Goal: Task Accomplishment & Management: Manage account settings

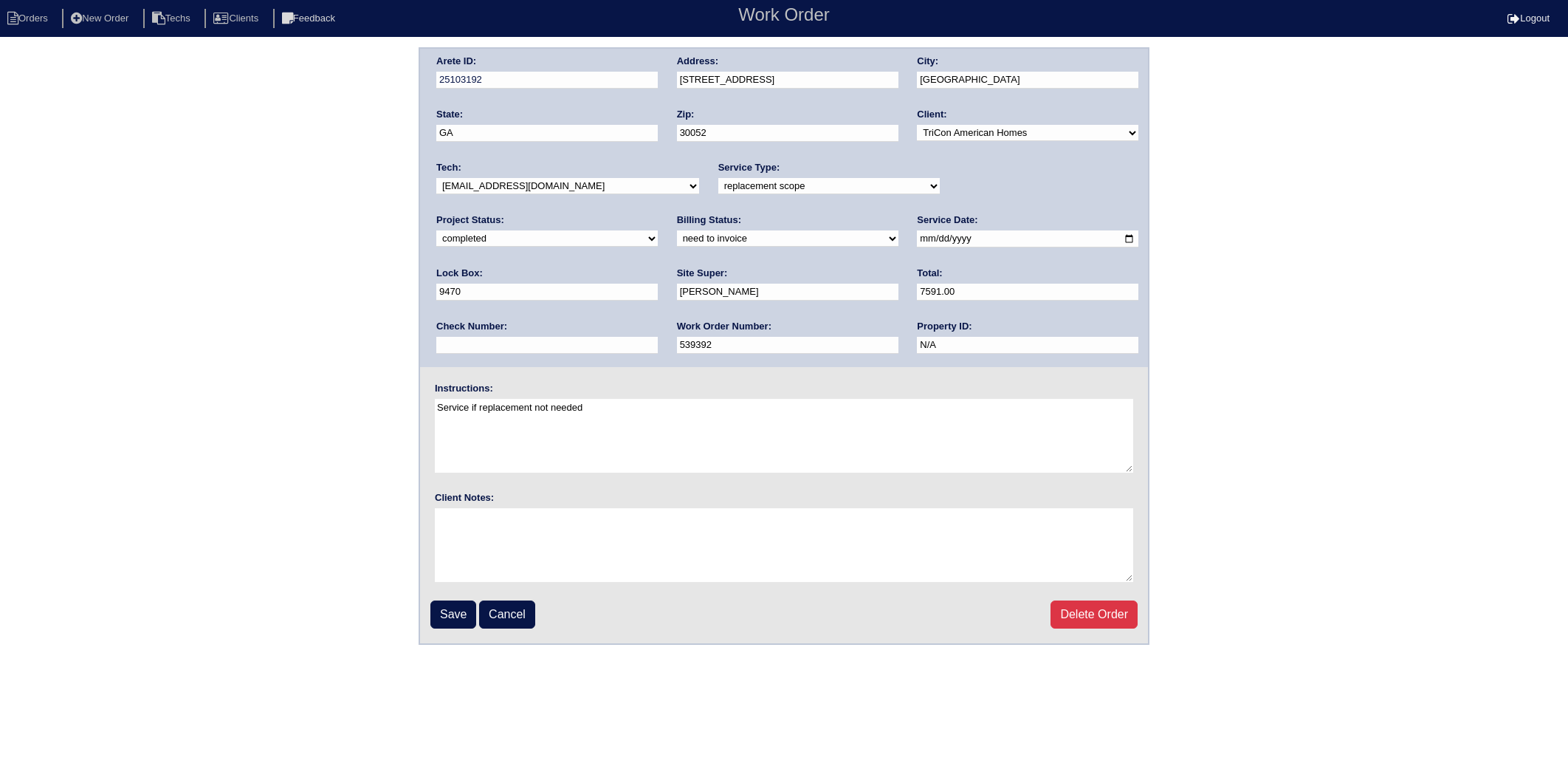
select select "completed"
click at [677, 239] on select "need to quote quoted need to invoice invoiced paid warranty purchase order need…" at bounding box center [788, 238] width 222 height 17
select select "invoiced"
click at [677, 230] on select "need to quote quoted need to invoice invoiced paid warranty purchase order need…" at bounding box center [788, 238] width 222 height 17
click at [454, 614] on input "Save" at bounding box center [453, 614] width 46 height 28
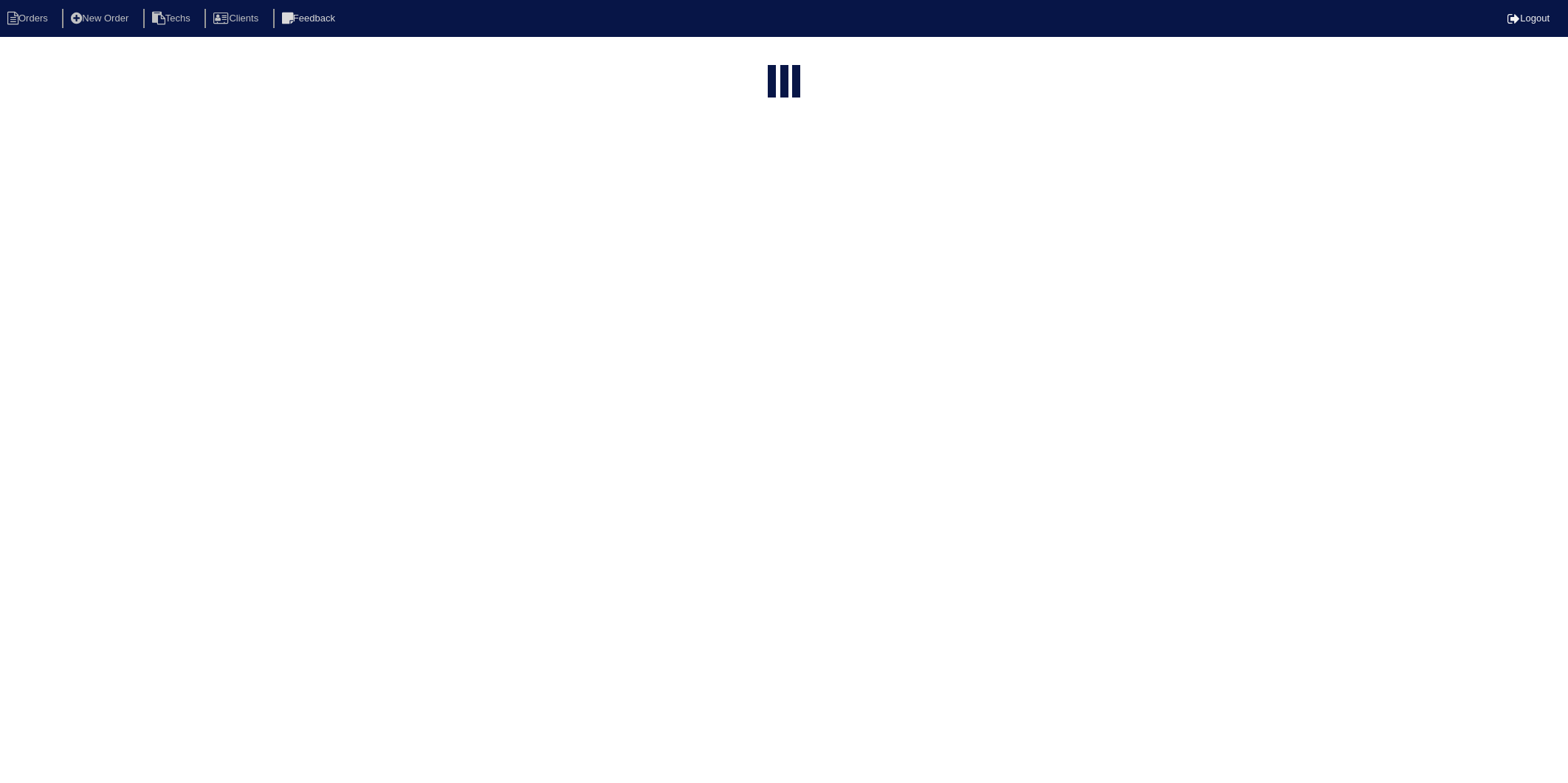
select select "15"
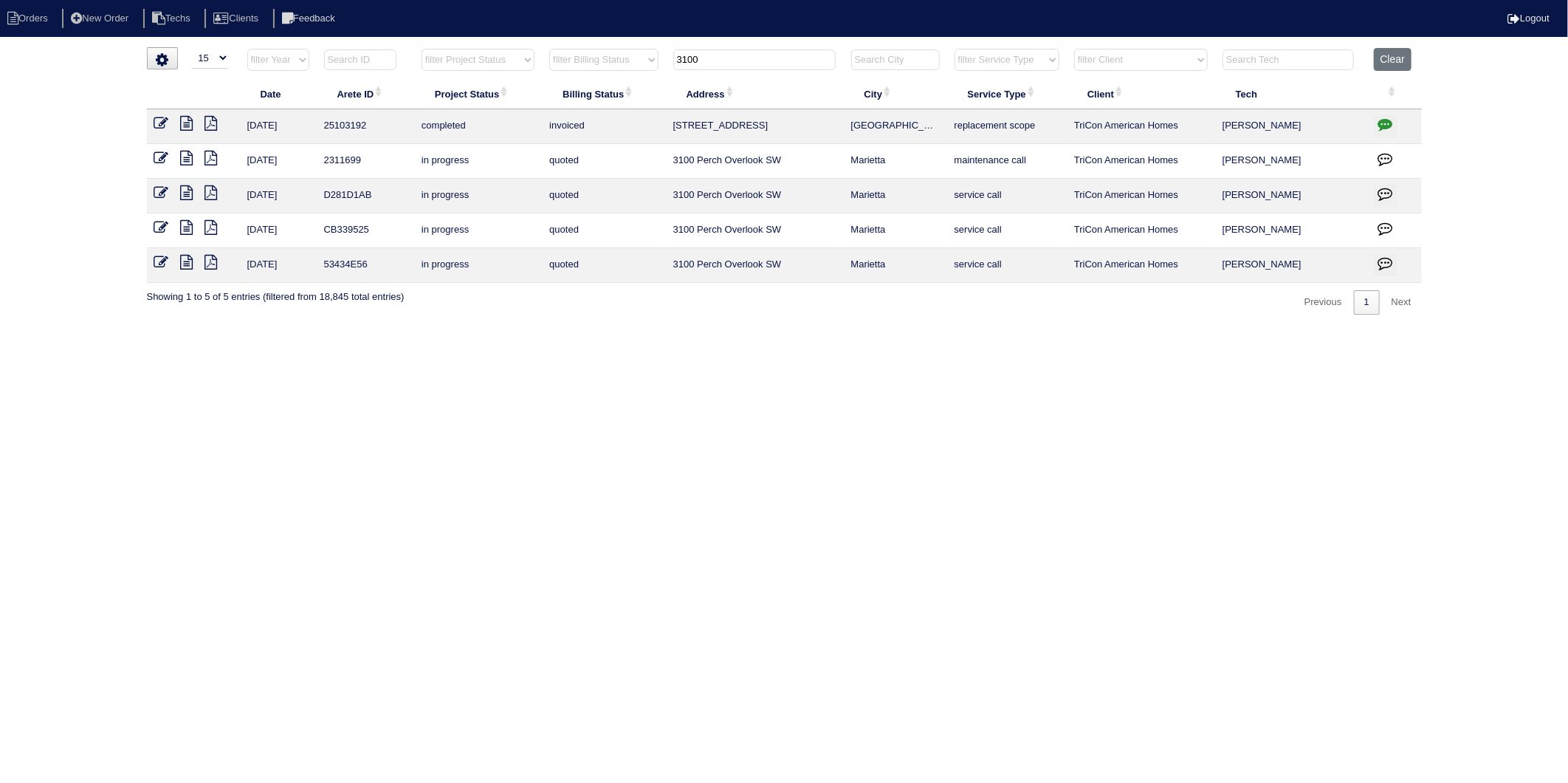
drag, startPoint x: 709, startPoint y: 60, endPoint x: 592, endPoint y: 68, distance: 117.3
click at [592, 68] on tr "filter Year -- Any Year -- 2025 2024 2023 2022 2021 2020 2019 filter Project St…" at bounding box center [784, 63] width 1275 height 31
type input "229"
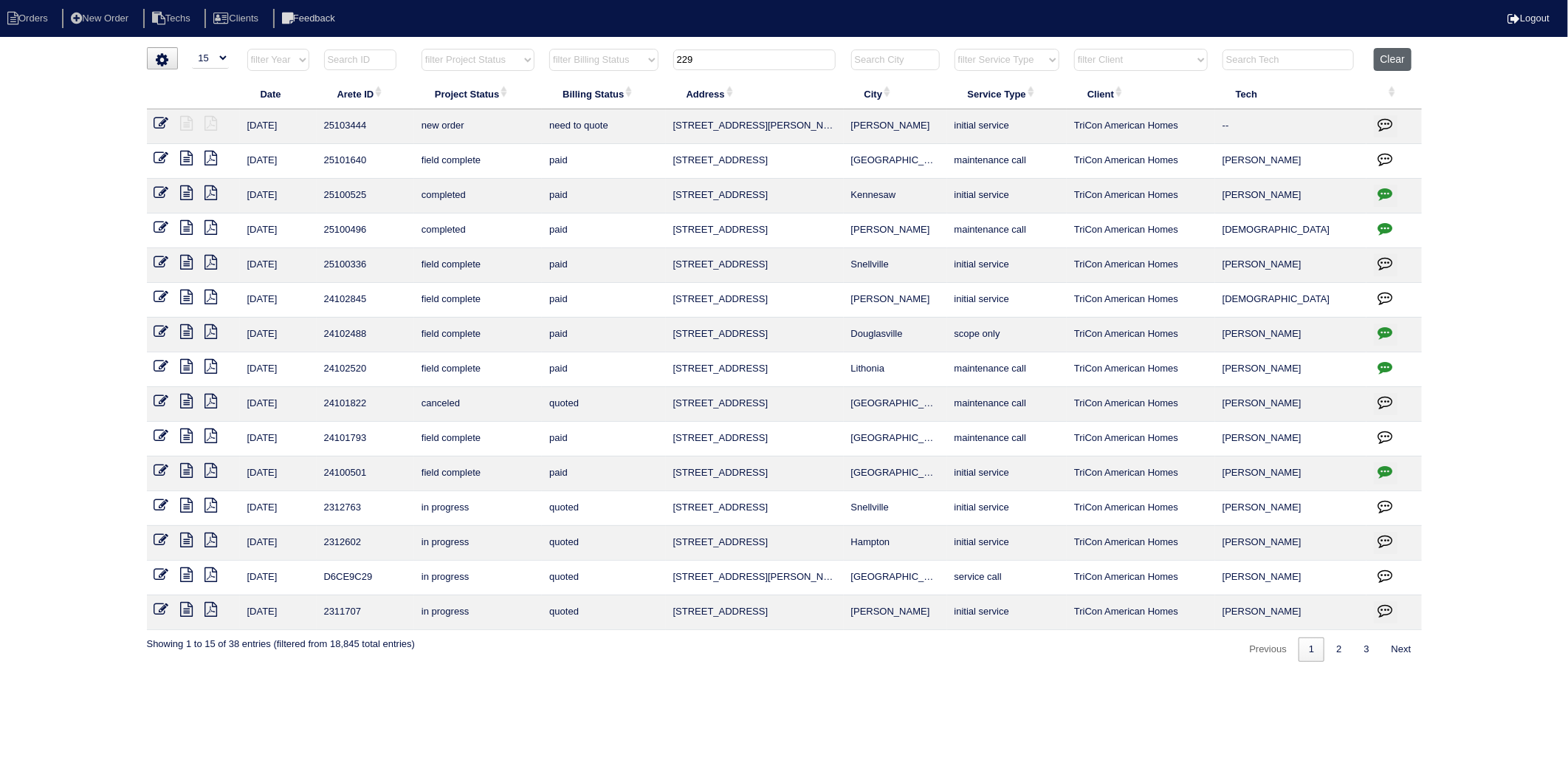
click at [1388, 52] on button "Clear" at bounding box center [1393, 60] width 38 height 23
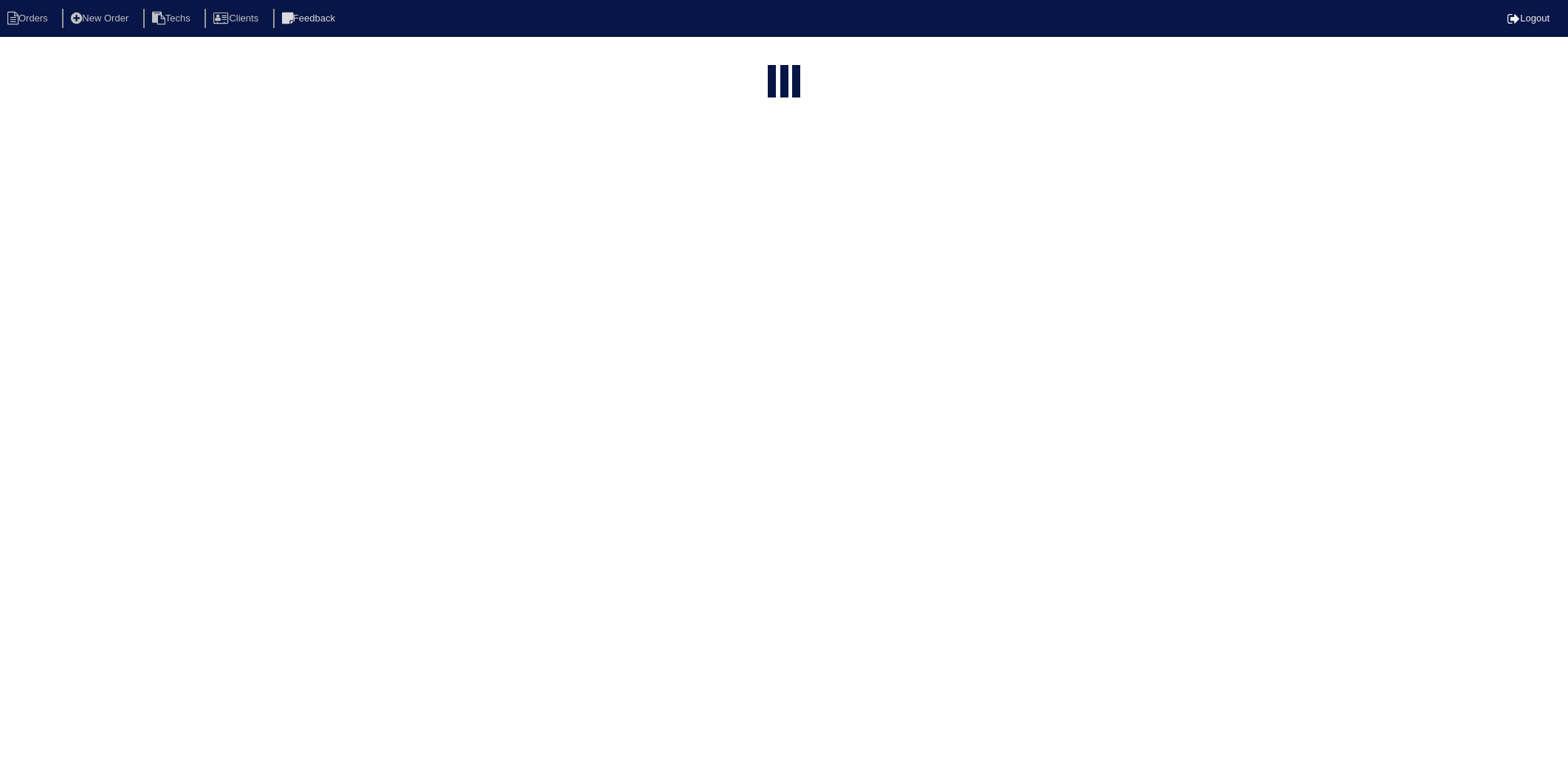
select select "15"
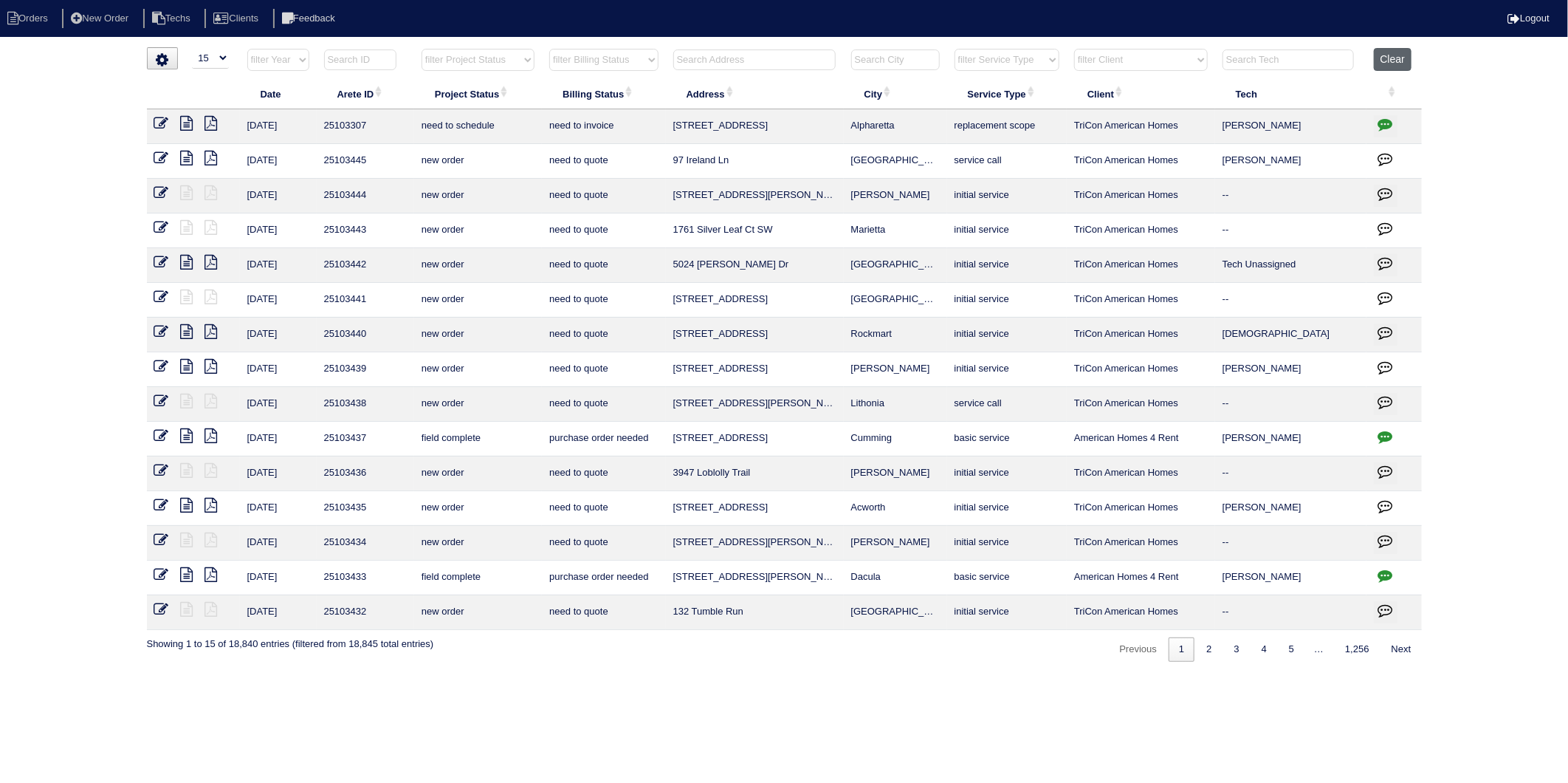
click at [1378, 60] on button "Clear" at bounding box center [1393, 60] width 38 height 23
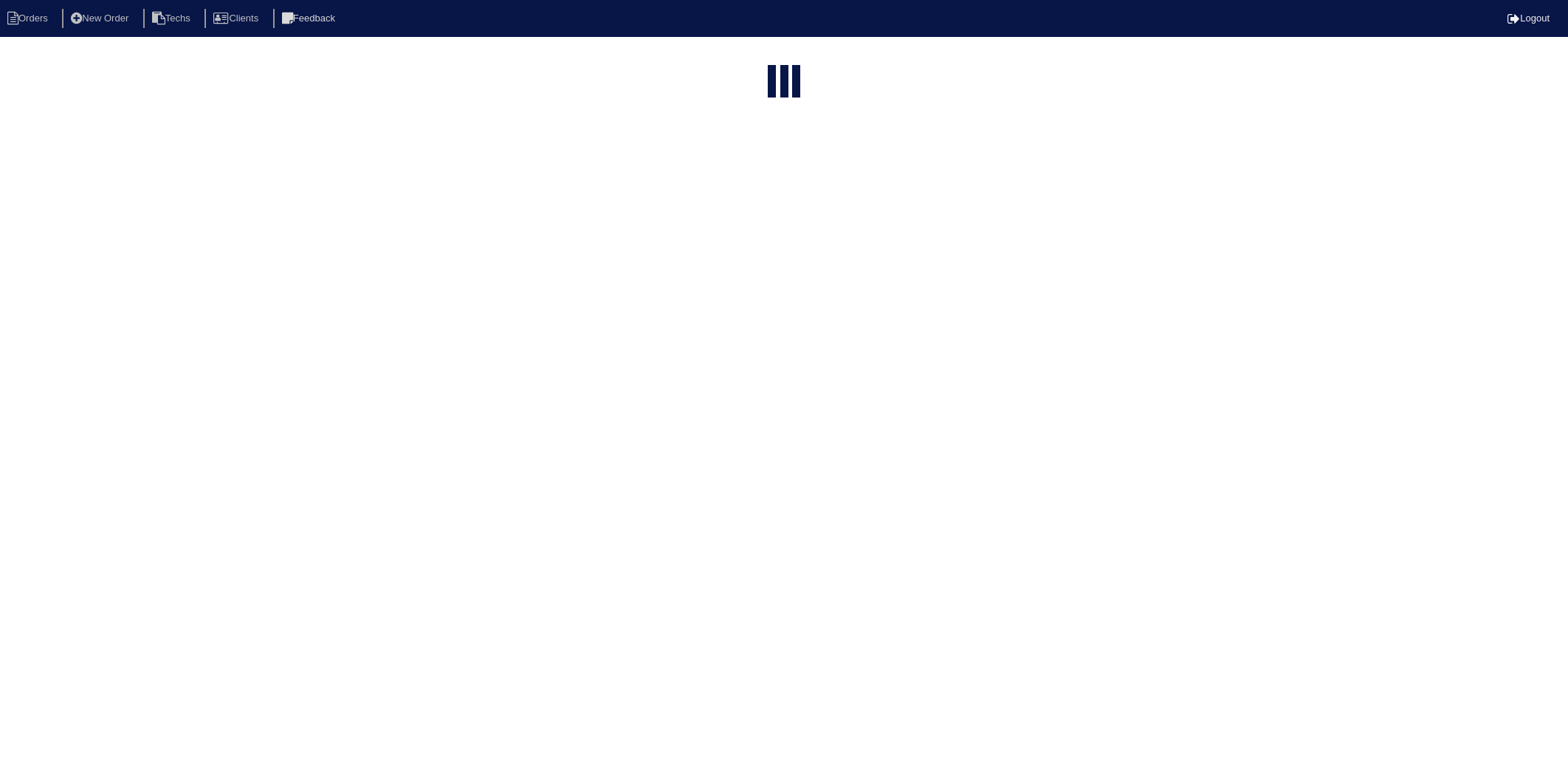
select select "15"
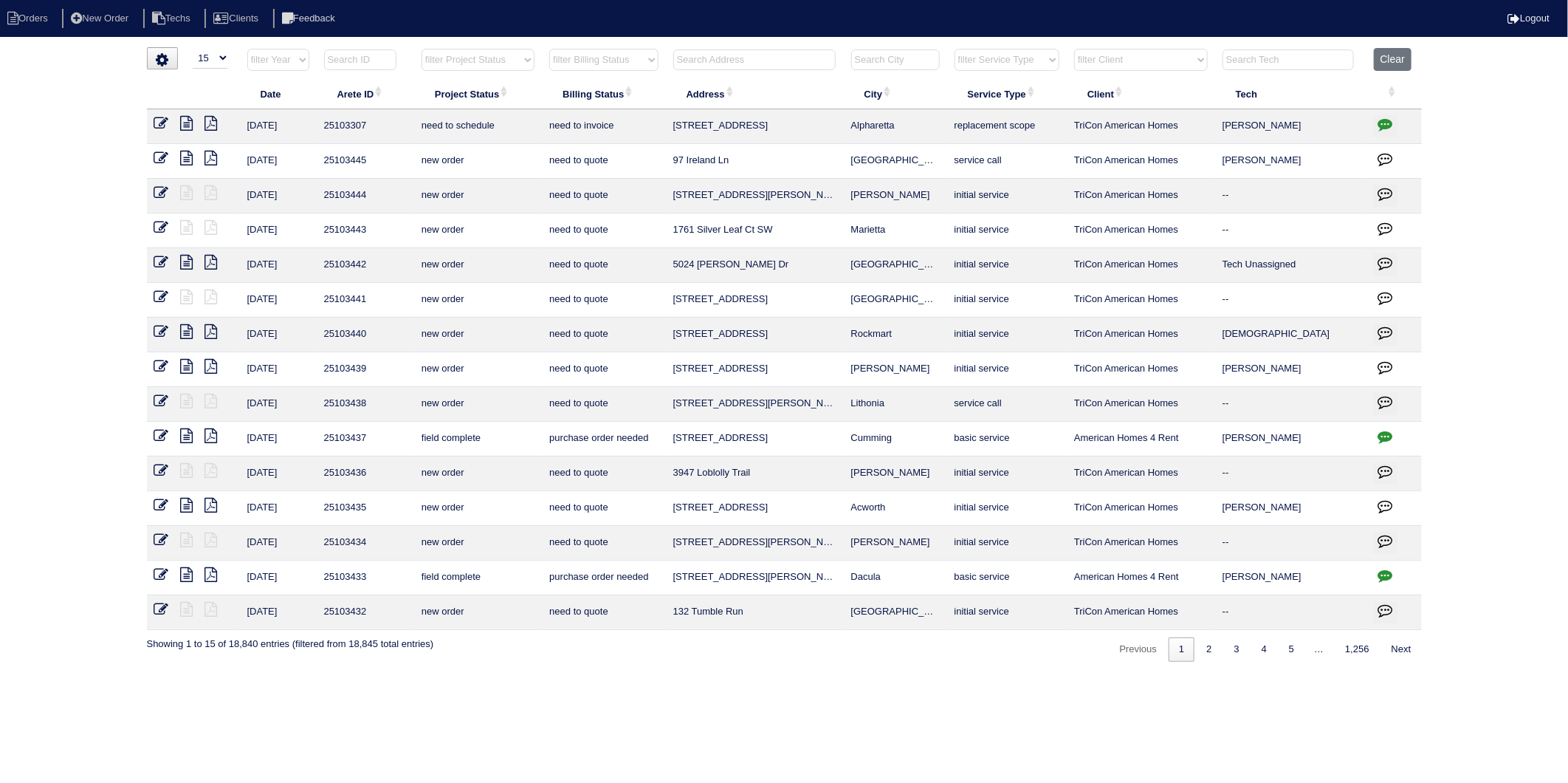
click at [712, 60] on input "text" at bounding box center [755, 60] width 162 height 21
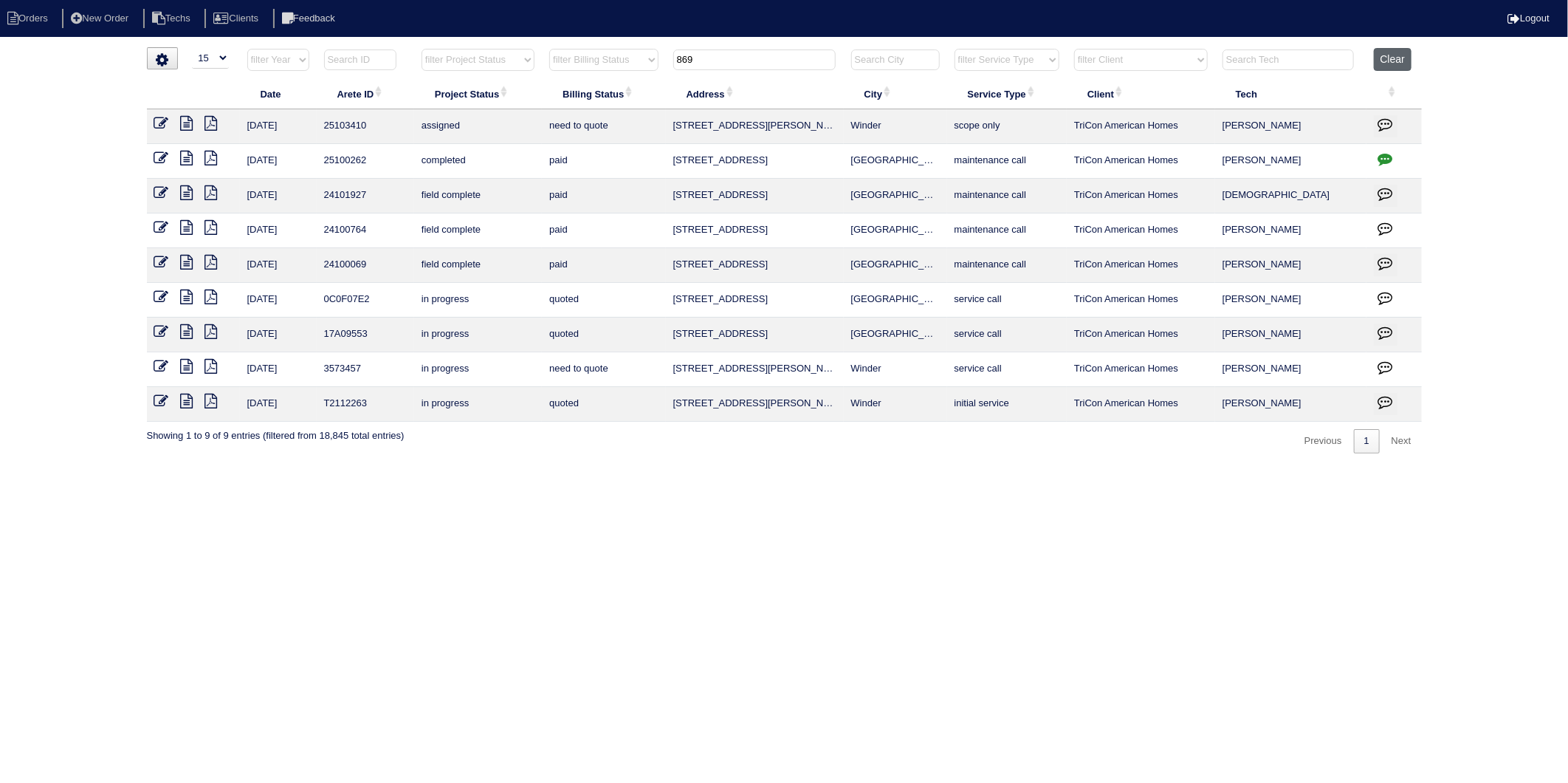
type input "869"
click at [1387, 56] on button "Clear" at bounding box center [1393, 60] width 38 height 23
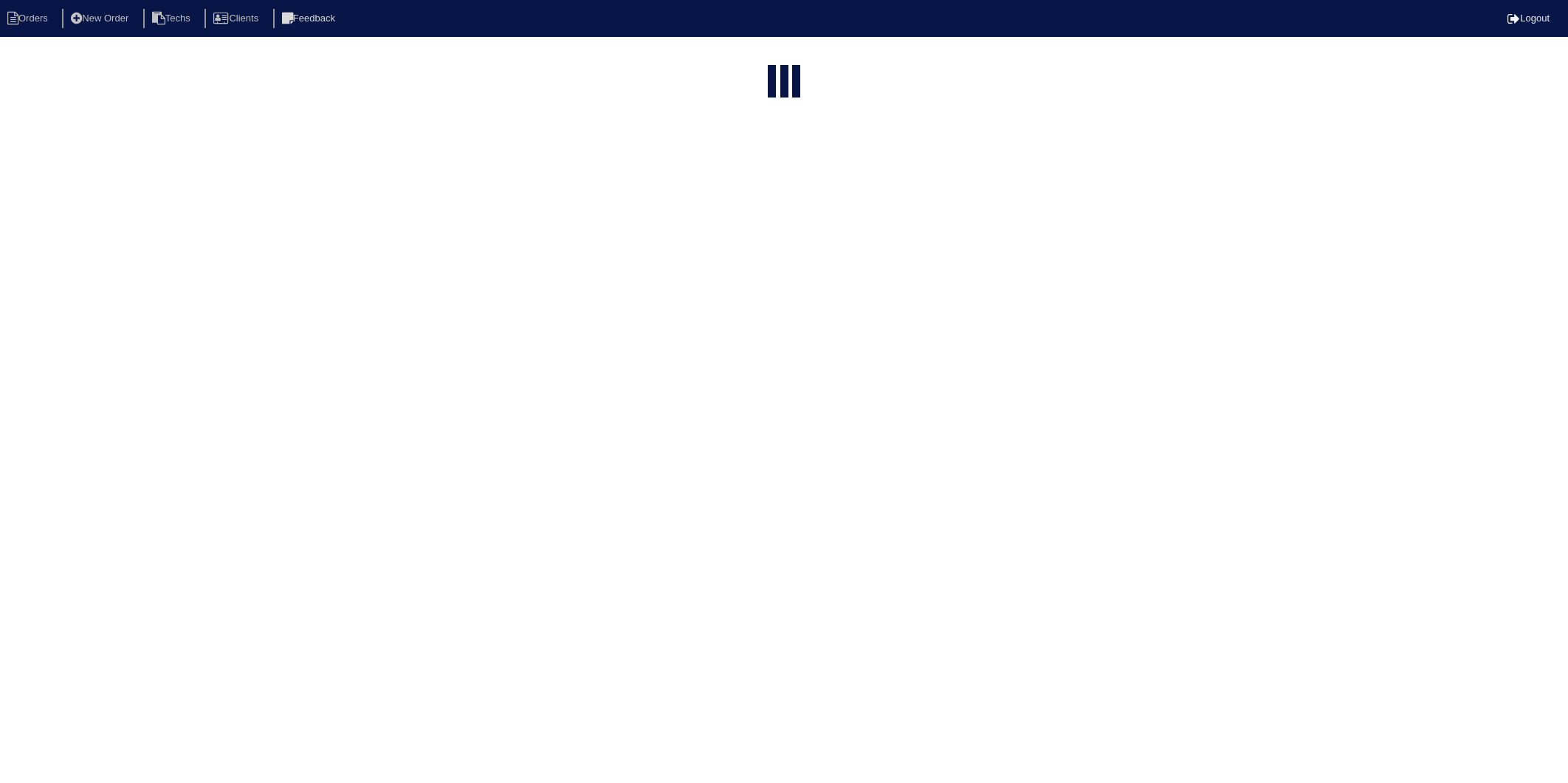
select select "15"
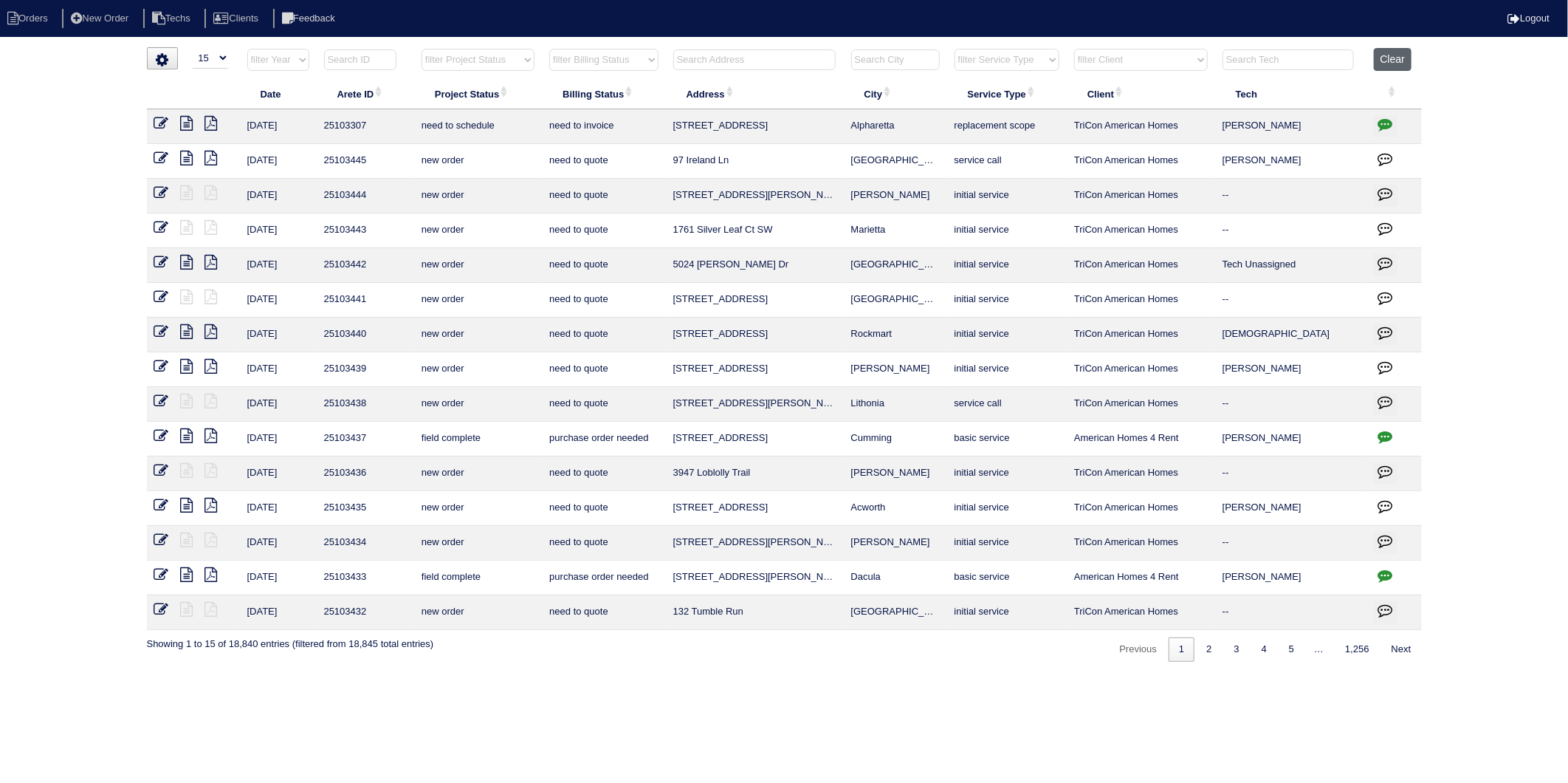
click at [1392, 62] on button "Clear" at bounding box center [1393, 60] width 38 height 23
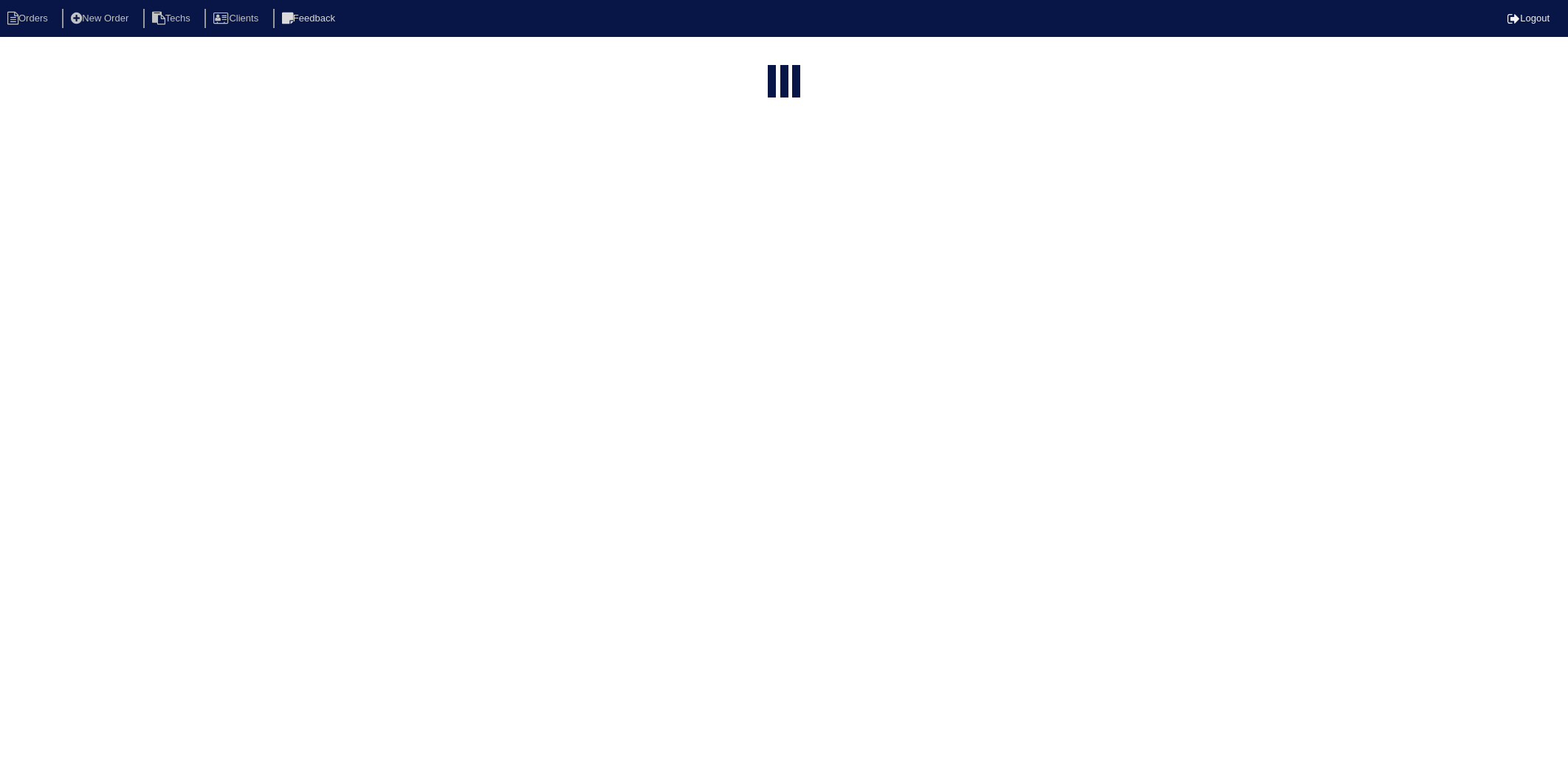
select select "15"
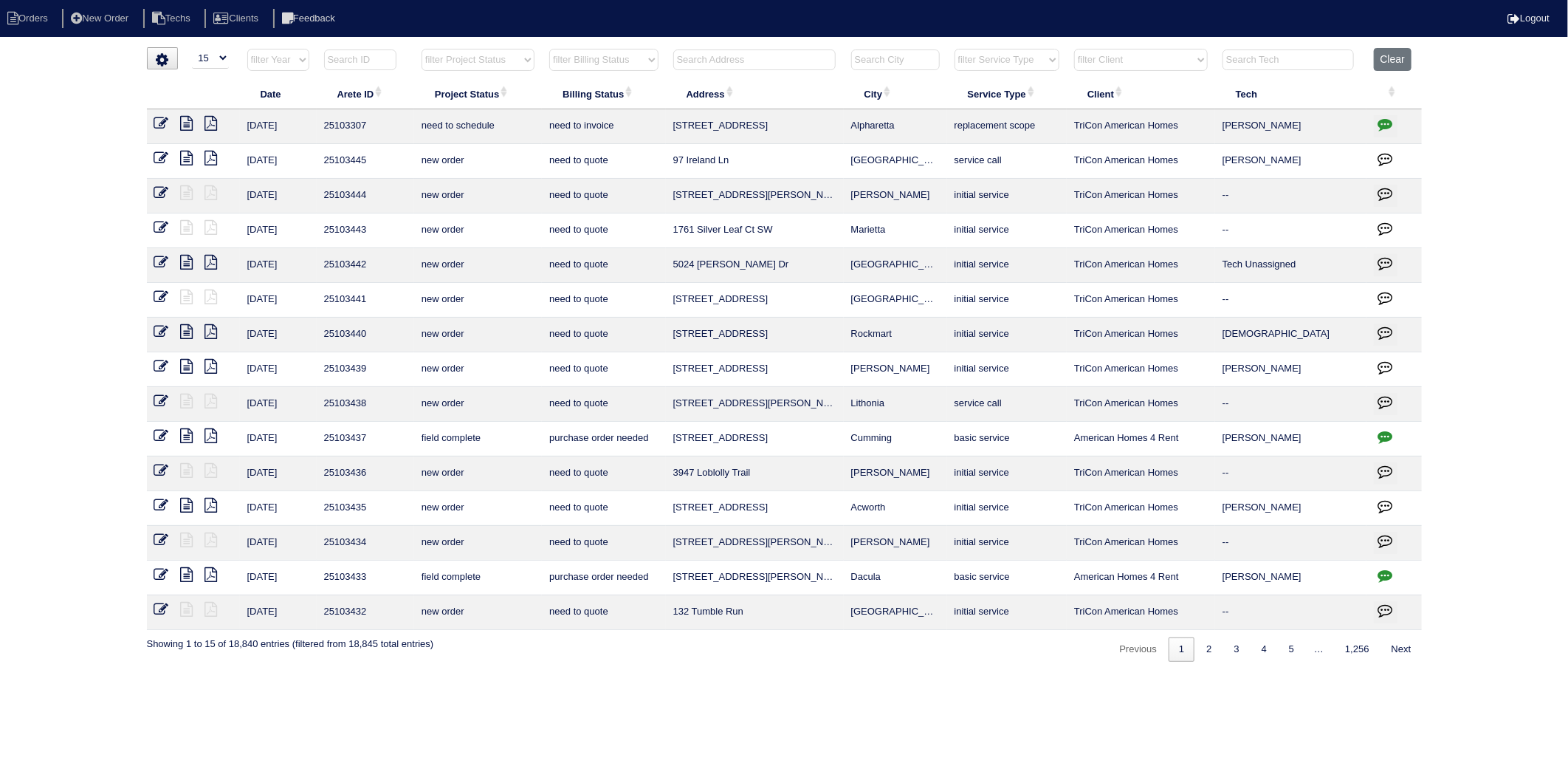
drag, startPoint x: 1393, startPoint y: 63, endPoint x: 1271, endPoint y: 100, distance: 127.5
click at [1393, 62] on button "Clear" at bounding box center [1393, 60] width 38 height 23
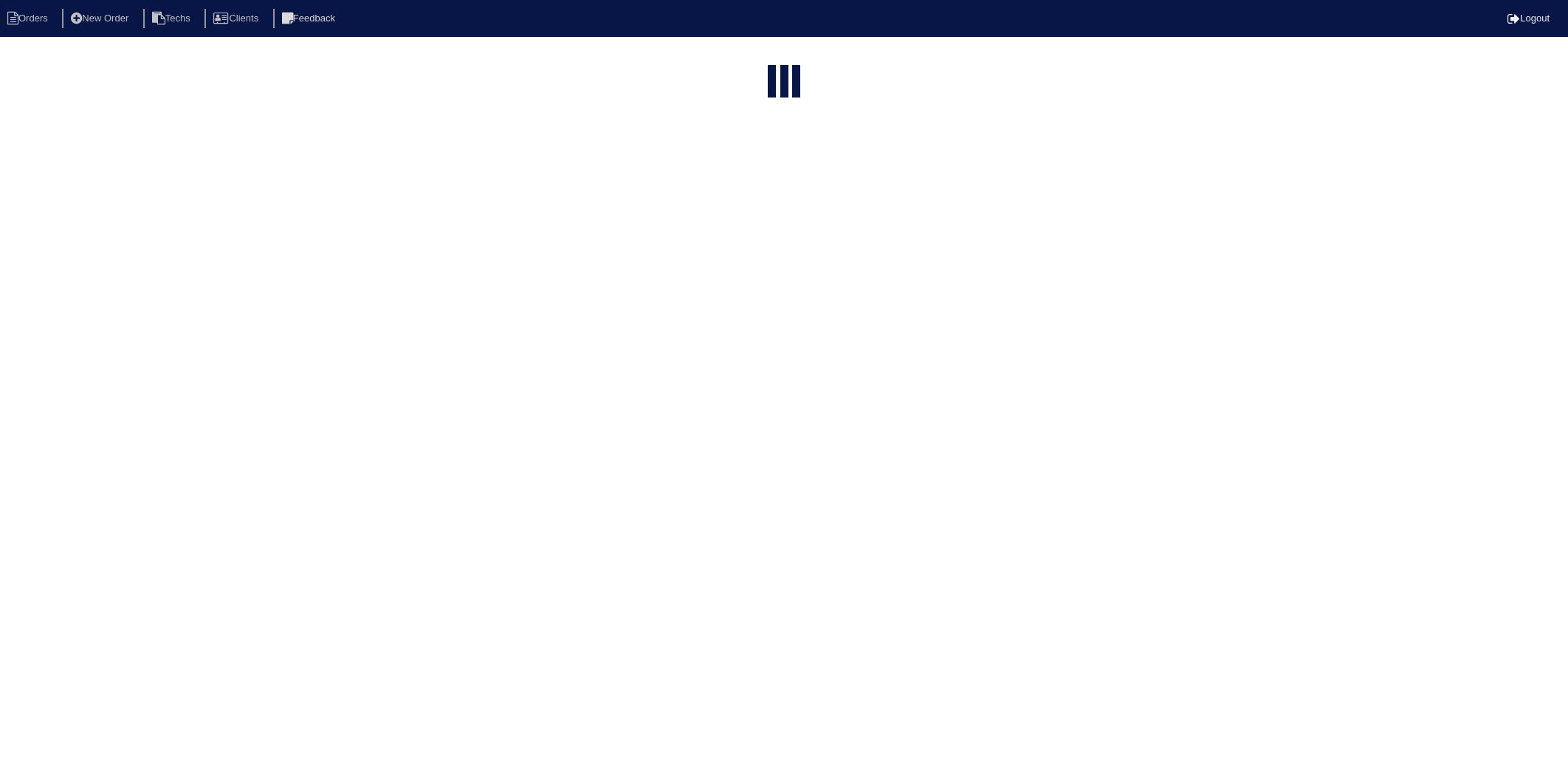
select select "15"
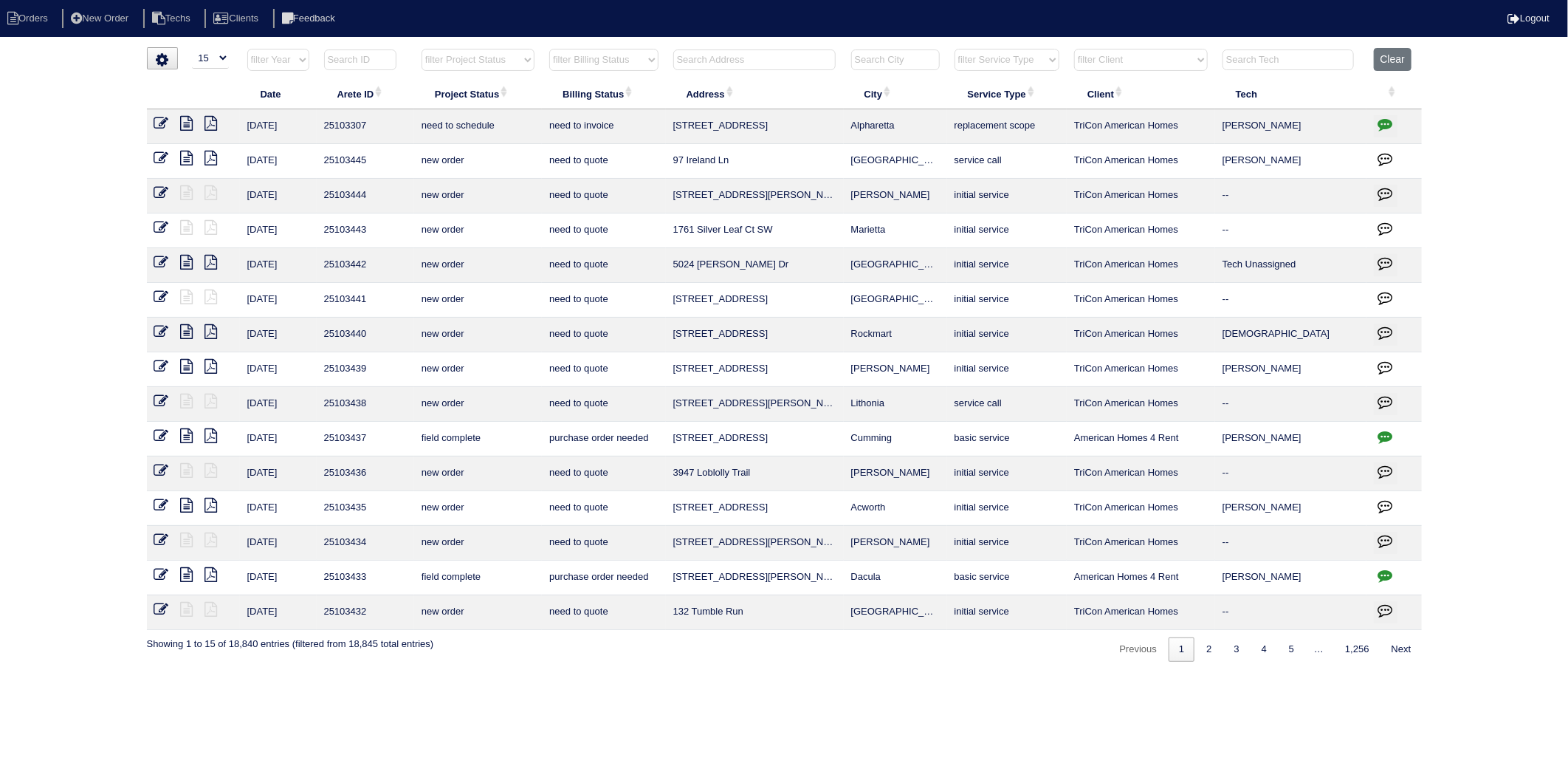
click at [602, 60] on select "filter Billing Status -- Any Billing Status -- need to quote quoted need to inv…" at bounding box center [603, 60] width 108 height 22
click at [550, 49] on select "filter Billing Status -- Any Billing Status -- need to quote quoted need to inv…" at bounding box center [603, 60] width 108 height 22
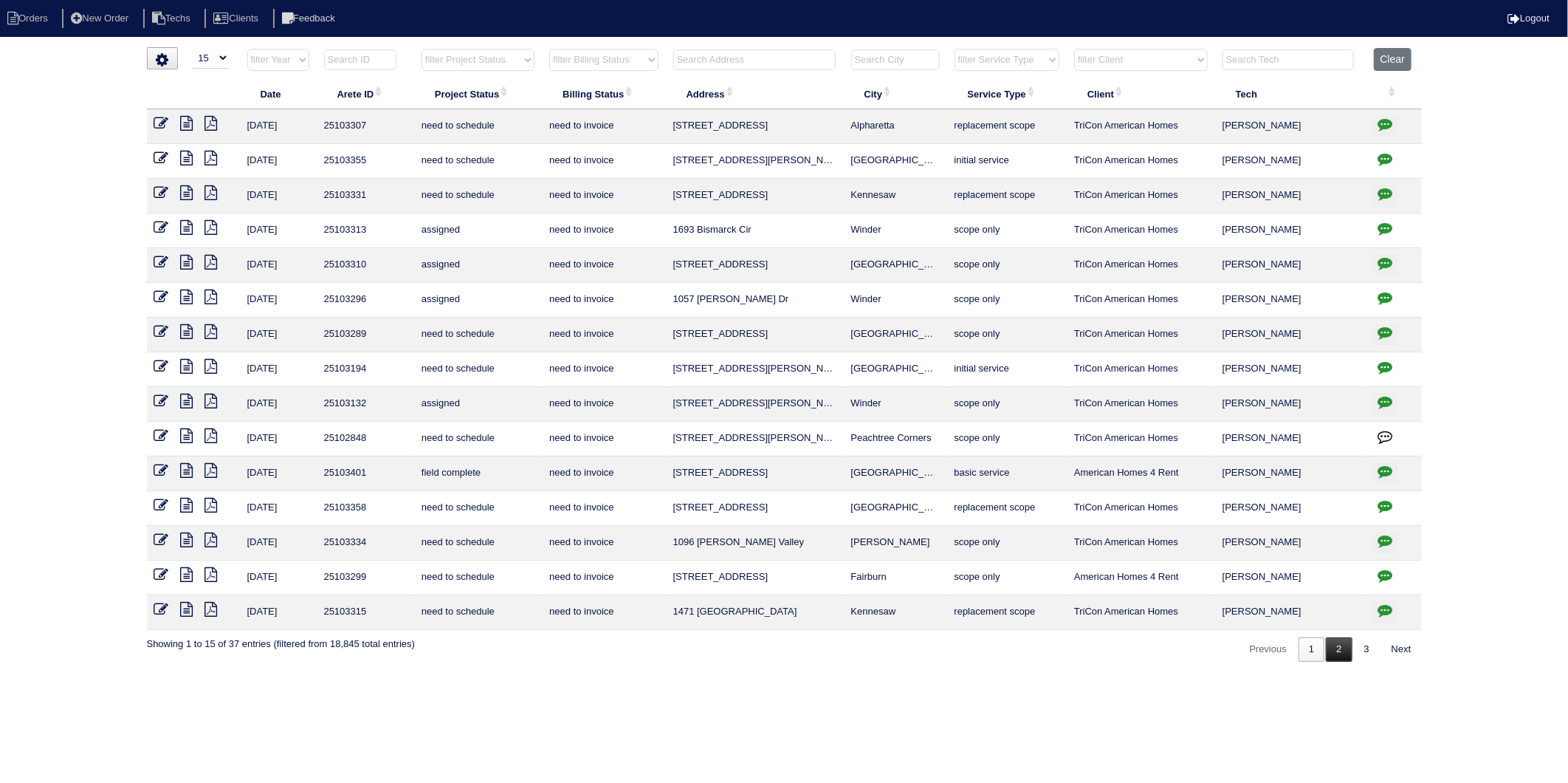
click at [1334, 654] on link "2" at bounding box center [1338, 649] width 26 height 24
select select "need to invoice"
